Goal: Task Accomplishment & Management: Manage account settings

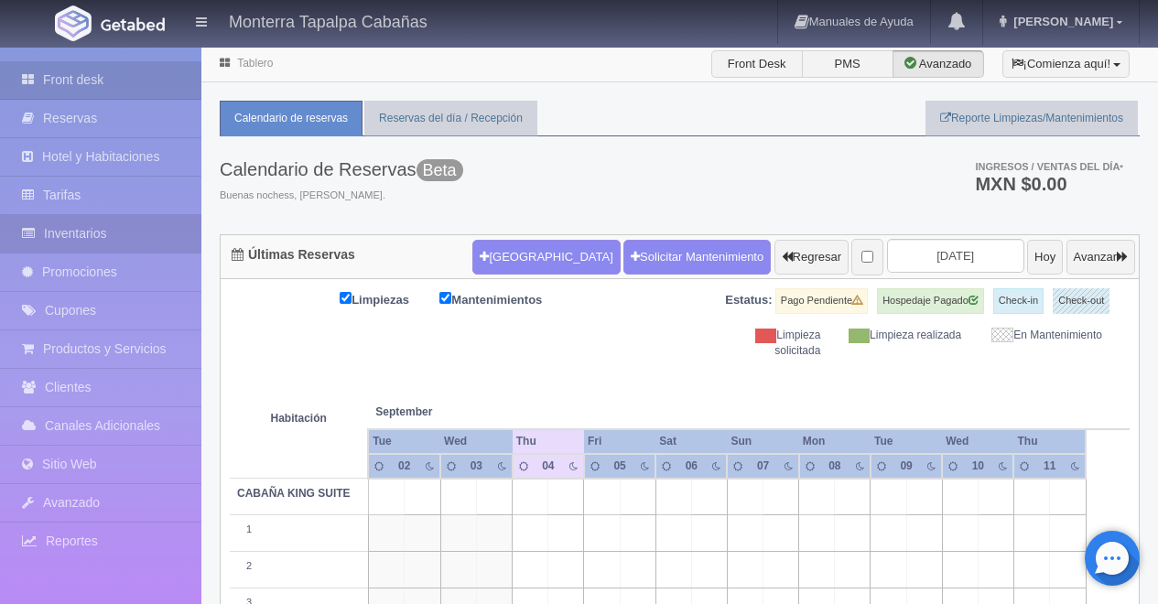
click at [80, 232] on link "Inventarios" at bounding box center [100, 234] width 201 height 38
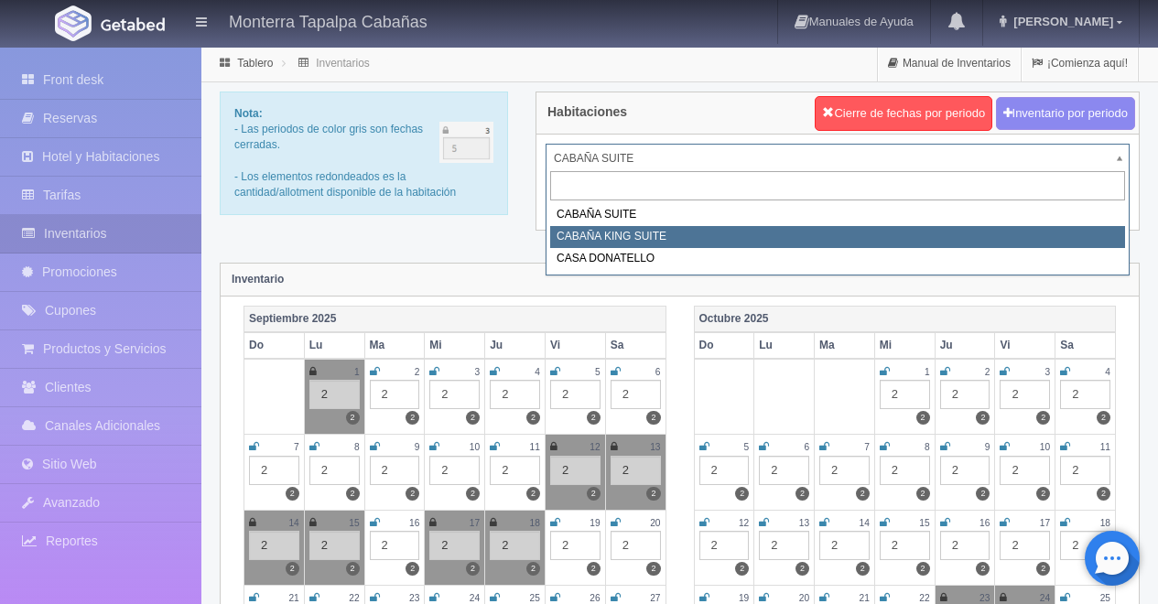
select select "2102"
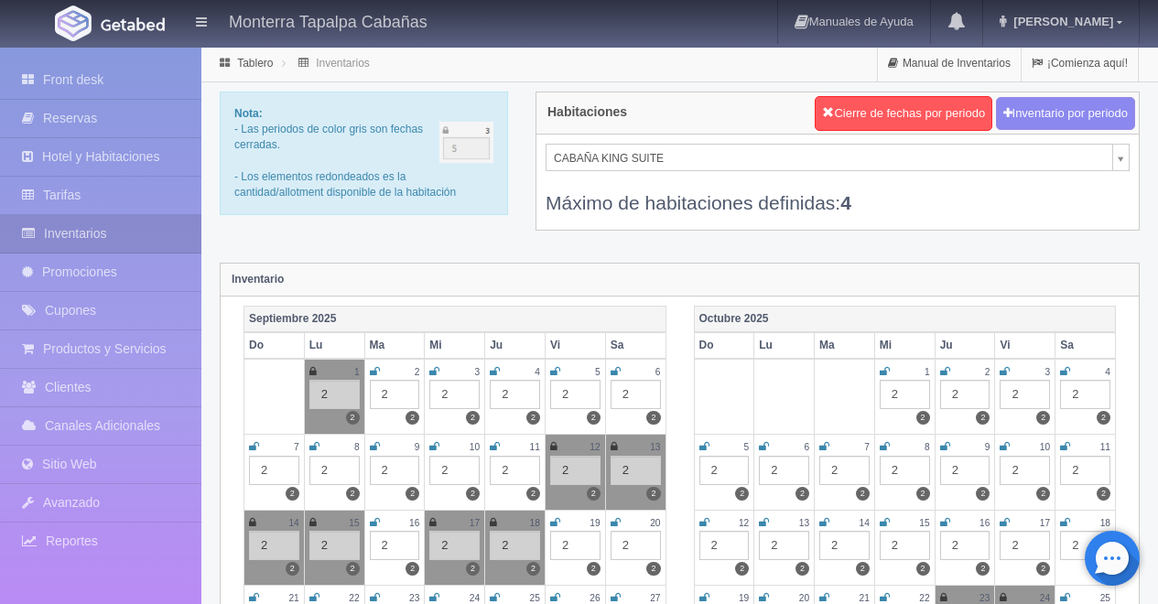
click at [614, 374] on icon at bounding box center [616, 371] width 10 height 11
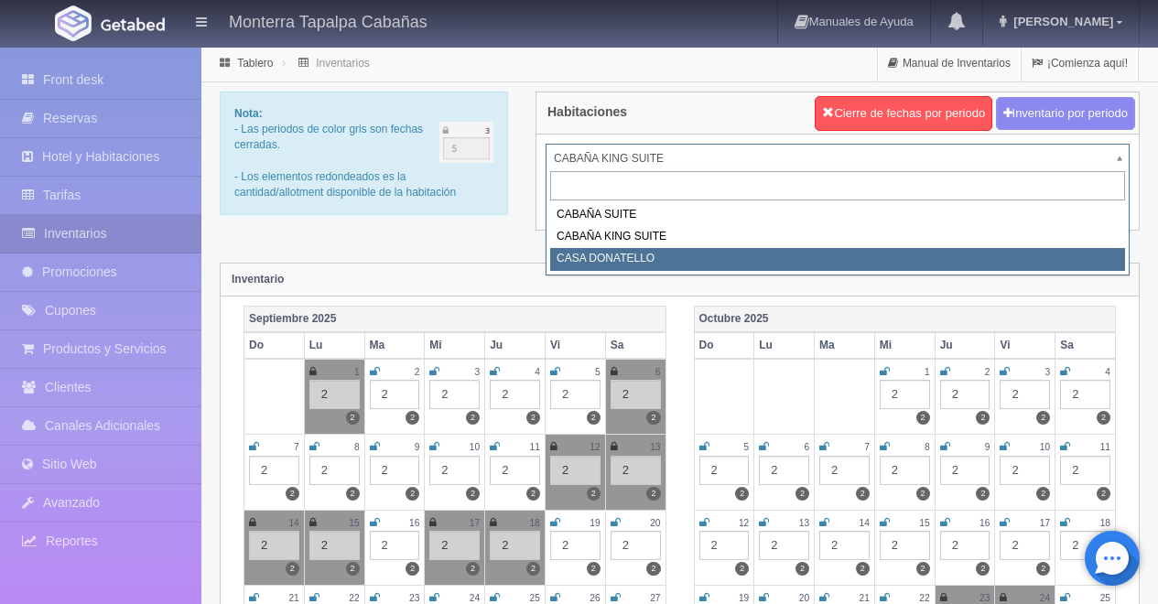
select select "2124"
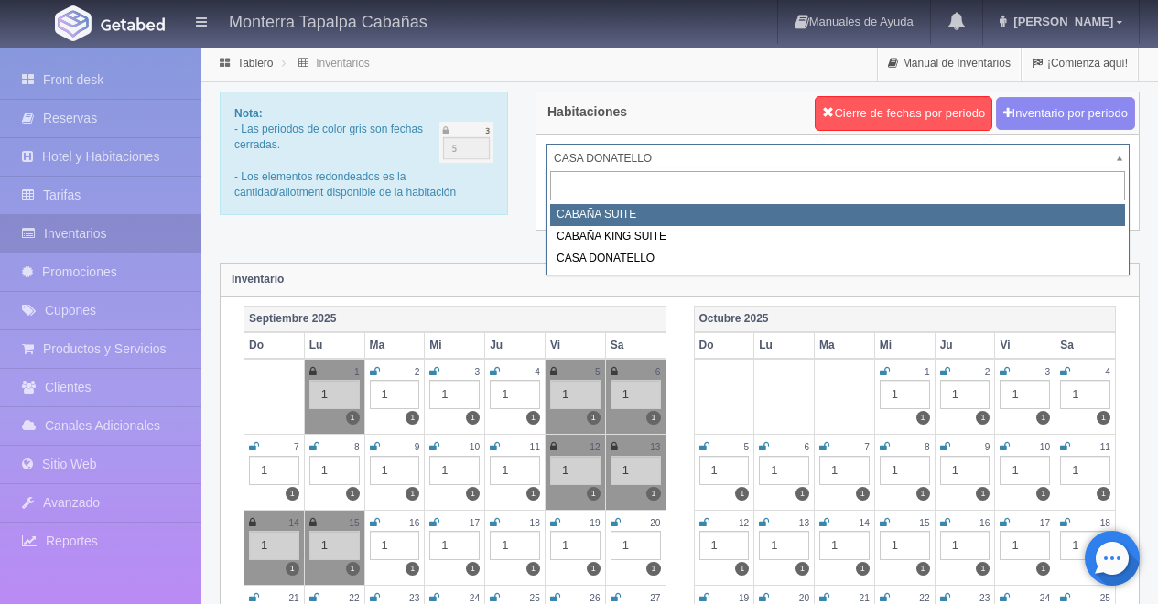
select select "2101"
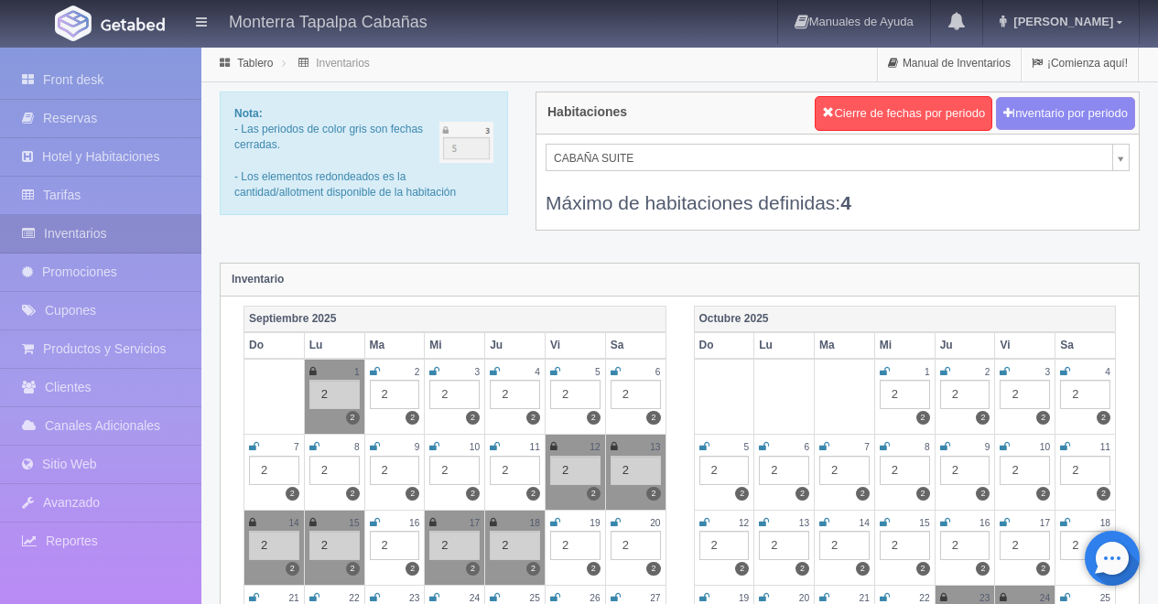
click at [569, 396] on div "2" at bounding box center [575, 394] width 50 height 29
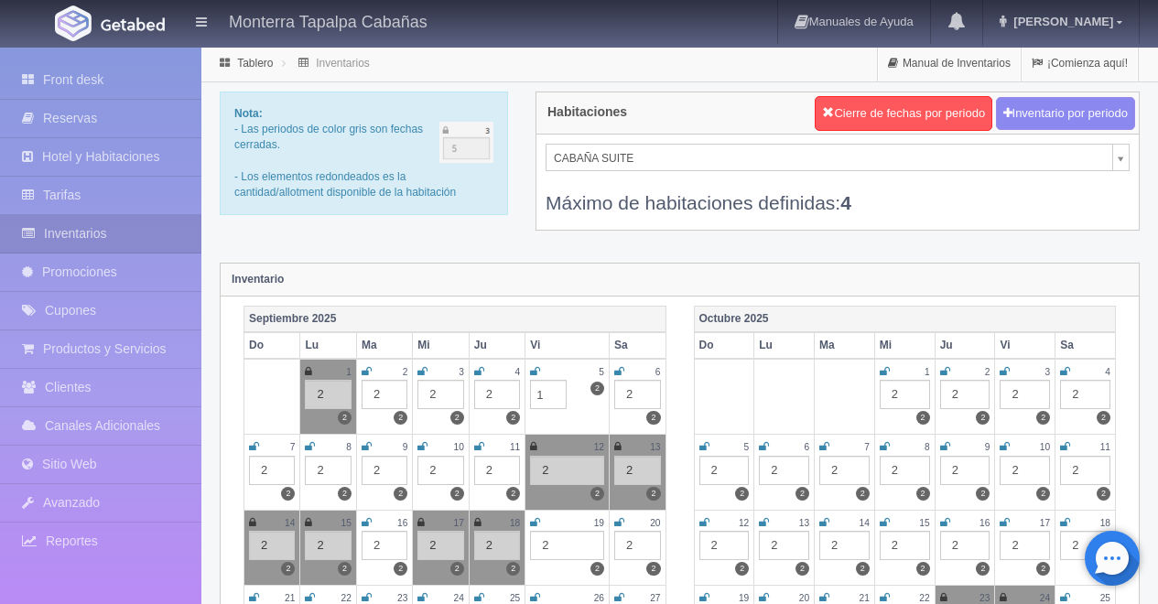
type input "1"
click at [634, 393] on div "2" at bounding box center [637, 394] width 47 height 29
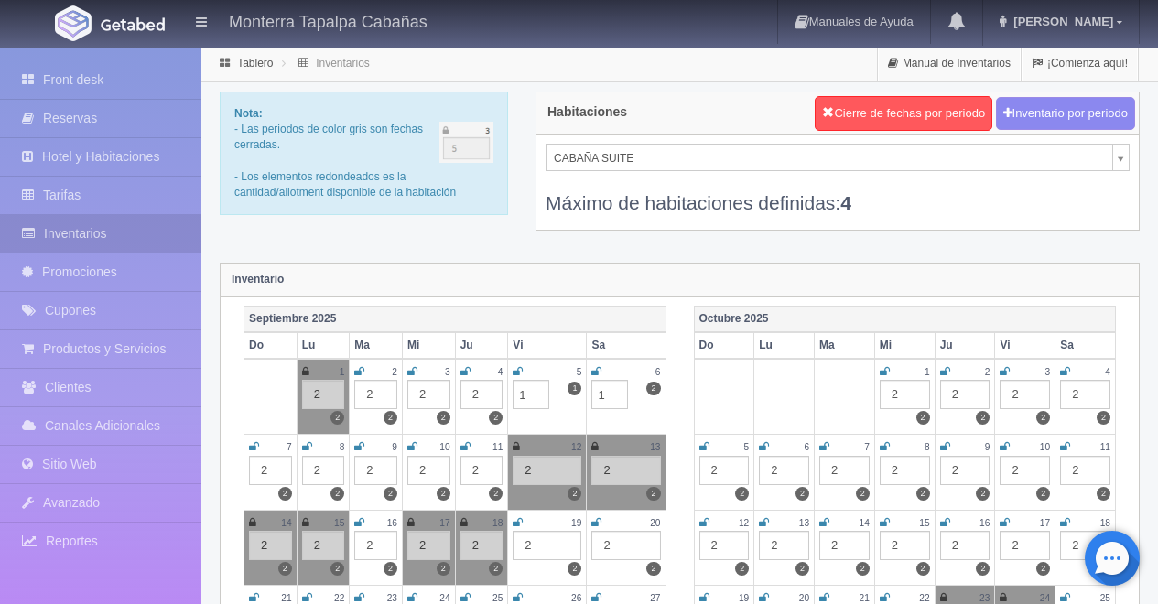
type input "1"
click at [760, 390] on td at bounding box center [784, 397] width 60 height 76
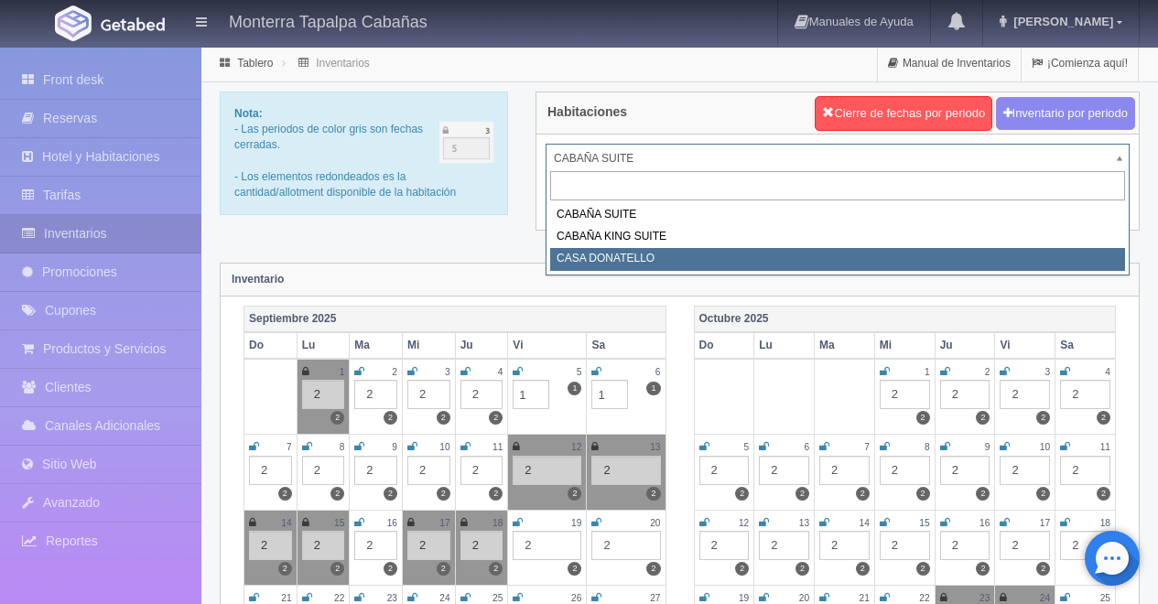
select select "2124"
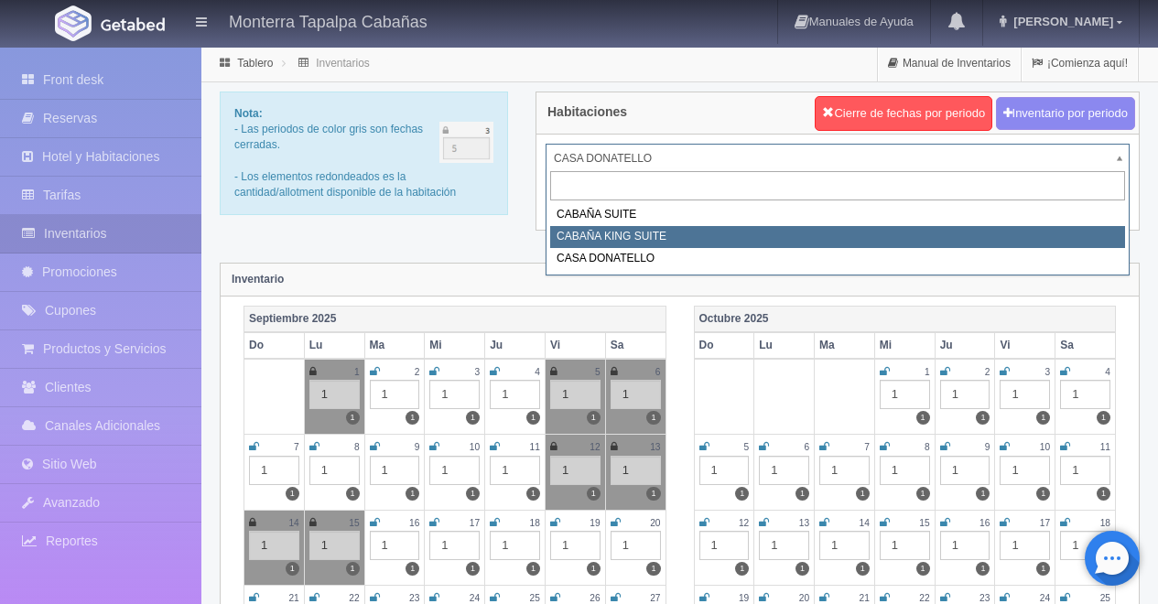
select select "2102"
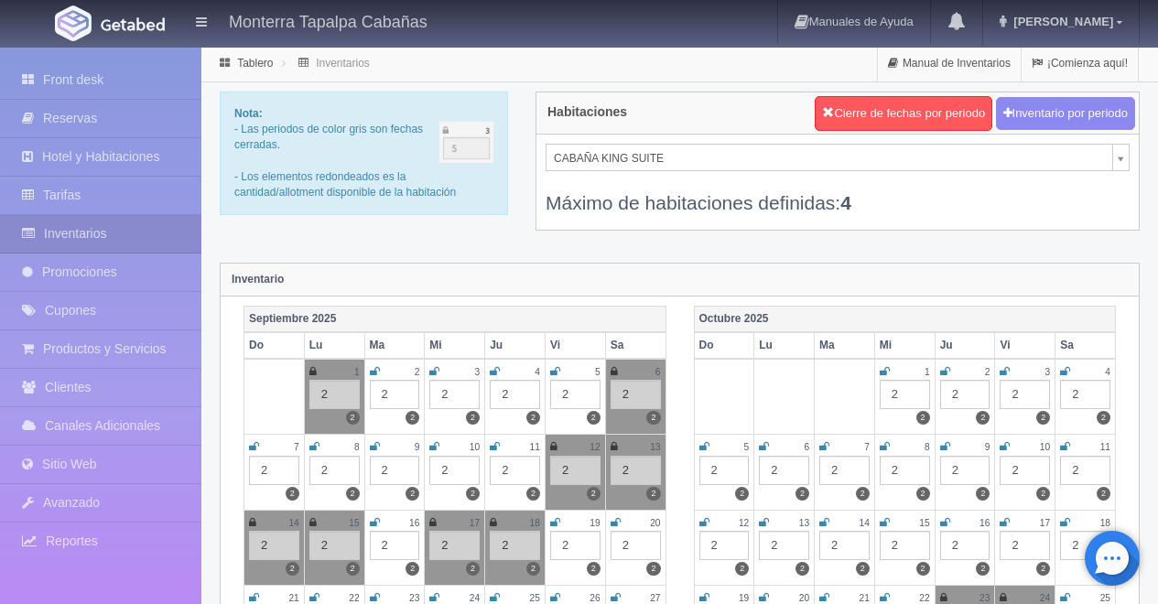
click at [554, 374] on icon at bounding box center [555, 371] width 10 height 11
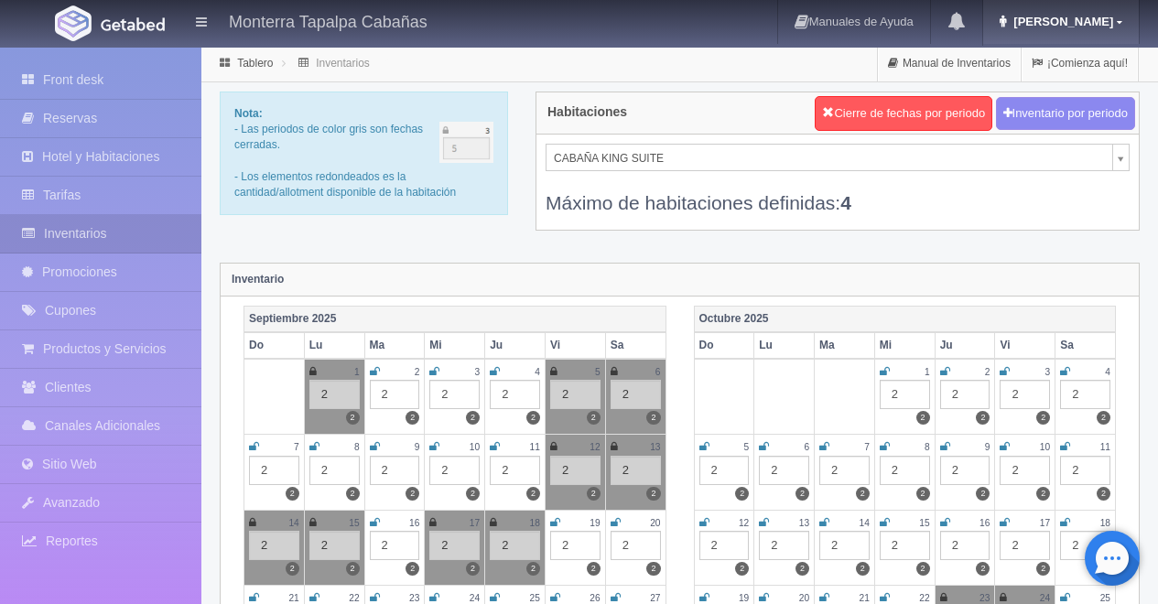
click at [1100, 27] on span "[PERSON_NAME]" at bounding box center [1061, 22] width 104 height 14
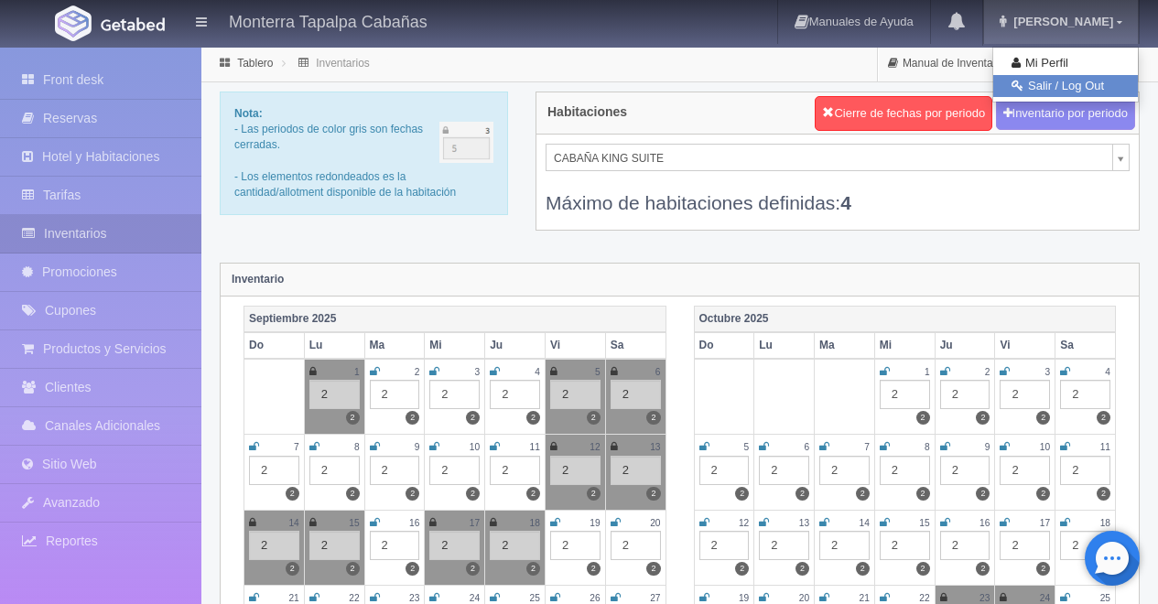
click at [1111, 85] on link "Salir / Log Out" at bounding box center [1065, 86] width 145 height 23
